Goal: Information Seeking & Learning: Check status

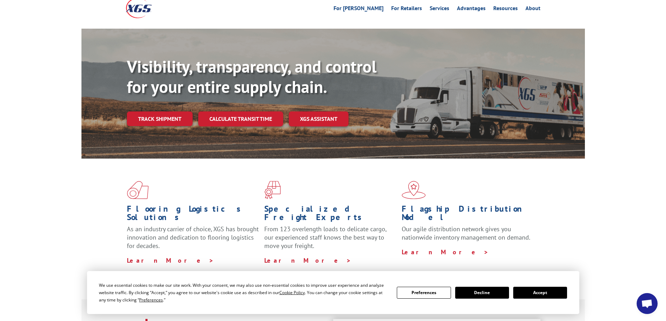
scroll to position [175, 0]
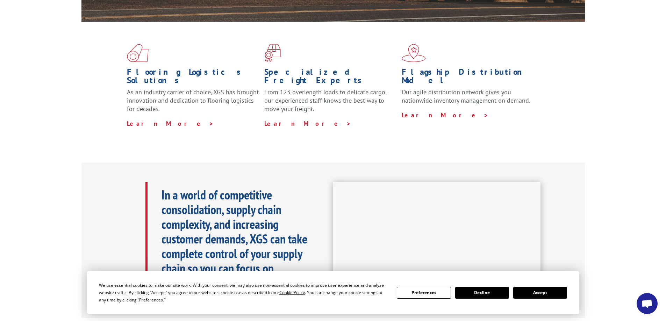
click at [532, 293] on button "Accept" at bounding box center [540, 293] width 54 height 12
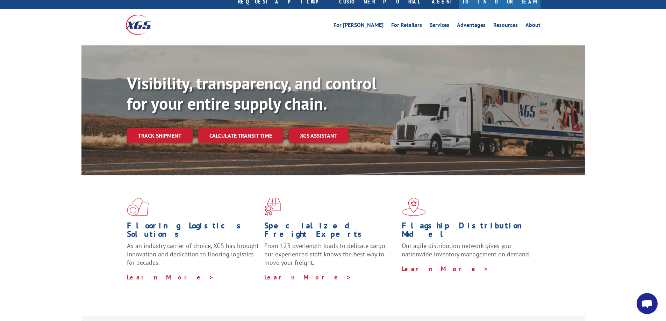
scroll to position [0, 0]
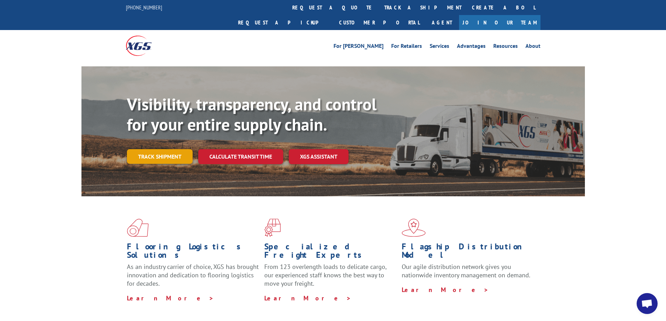
click at [173, 149] on link "Track shipment" at bounding box center [160, 156] width 66 height 15
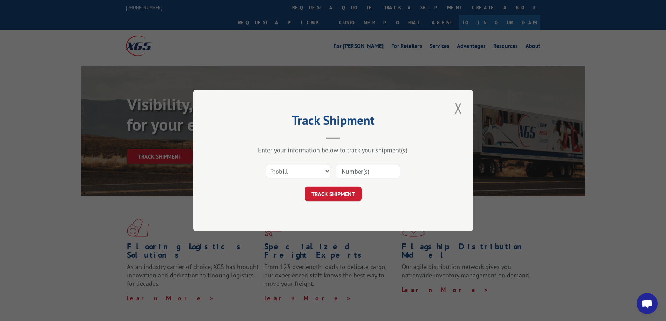
click at [356, 173] on input at bounding box center [368, 171] width 64 height 15
type input "2821430"
click button "TRACK SHIPMENT" at bounding box center [332, 194] width 57 height 15
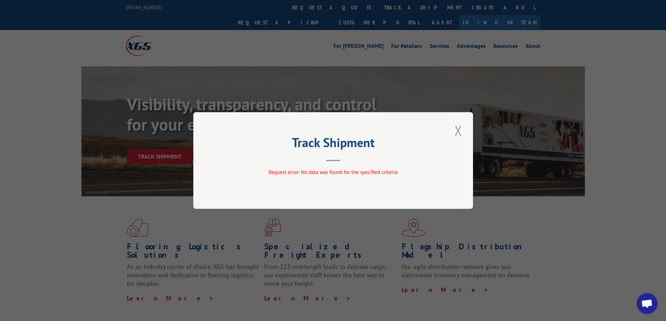
click at [457, 135] on button "Close modal" at bounding box center [458, 130] width 12 height 19
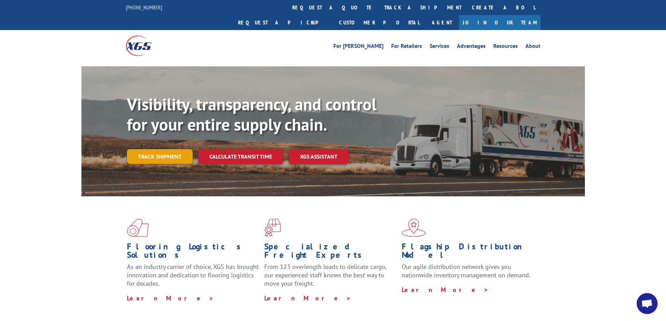
click at [160, 149] on link "Track shipment" at bounding box center [160, 156] width 66 height 15
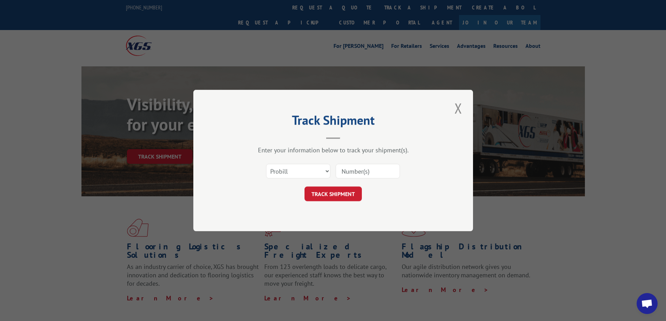
click at [359, 179] on div at bounding box center [368, 171] width 64 height 16
click at [362, 174] on input at bounding box center [368, 171] width 64 height 15
click at [315, 168] on select "Select category... Probill BOL PO" at bounding box center [298, 171] width 64 height 15
select select "bol"
click at [266, 164] on select "Select category... Probill BOL PO" at bounding box center [298, 171] width 64 height 15
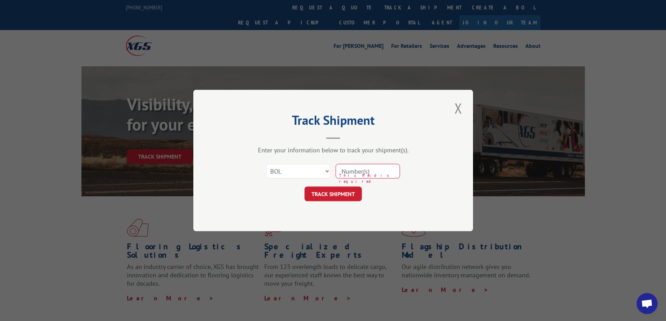
click at [361, 170] on input at bounding box center [368, 171] width 64 height 15
type input "2821430"
click at [346, 192] on button "TRACK SHIPMENT" at bounding box center [332, 194] width 57 height 15
